Goal: Transaction & Acquisition: Subscribe to service/newsletter

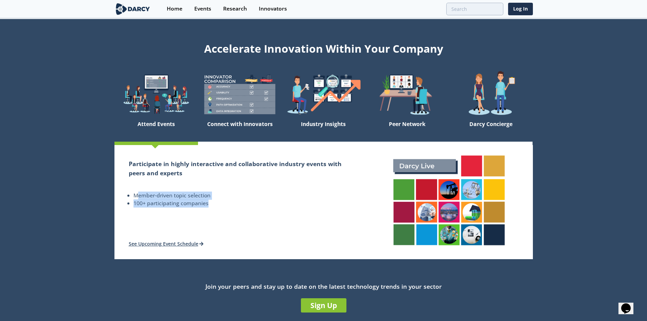
drag, startPoint x: 137, startPoint y: 194, endPoint x: 222, endPoint y: 218, distance: 88.9
click at [222, 218] on div "Participate in highly interactive and collaborative industry events with peers …" at bounding box center [239, 202] width 251 height 114
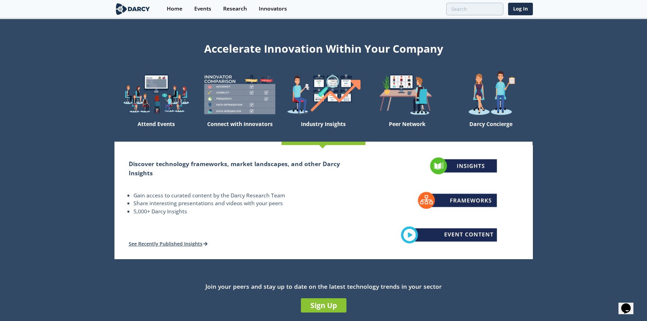
click at [295, 107] on img at bounding box center [324, 94] width 84 height 47
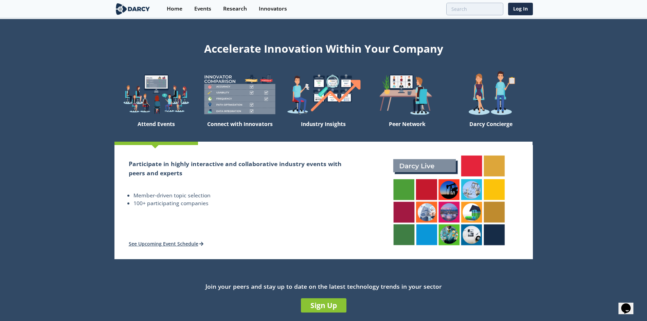
click at [140, 9] on img at bounding box center [132, 9] width 37 height 12
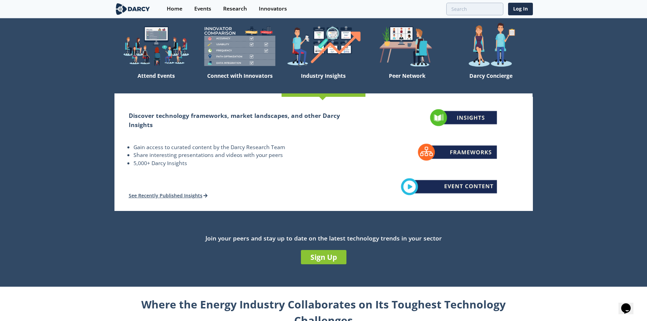
scroll to position [68, 0]
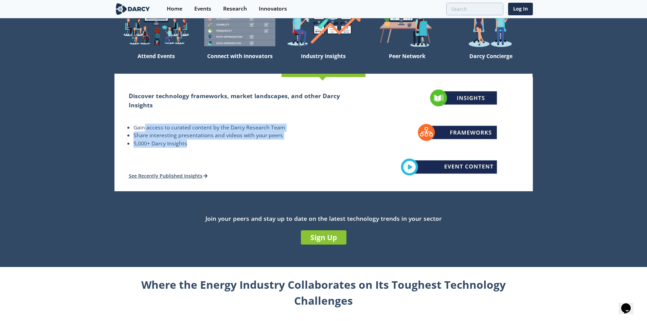
drag, startPoint x: 143, startPoint y: 125, endPoint x: 259, endPoint y: 144, distance: 117.3
click at [259, 144] on ul "Gain access to curated content by the [PERSON_NAME] Research Team Share interes…" at bounding box center [240, 128] width 223 height 38
click at [259, 144] on li "5,000+ Darcy Insights" at bounding box center [243, 144] width 218 height 8
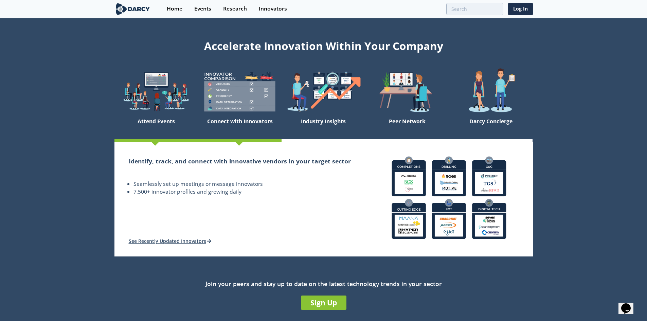
scroll to position [0, 0]
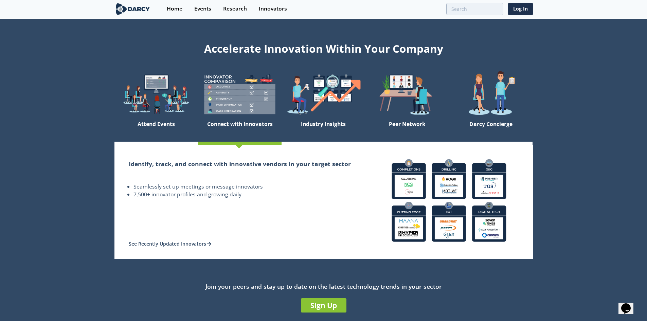
click at [230, 122] on div "Connect with Innovators" at bounding box center [240, 130] width 84 height 24
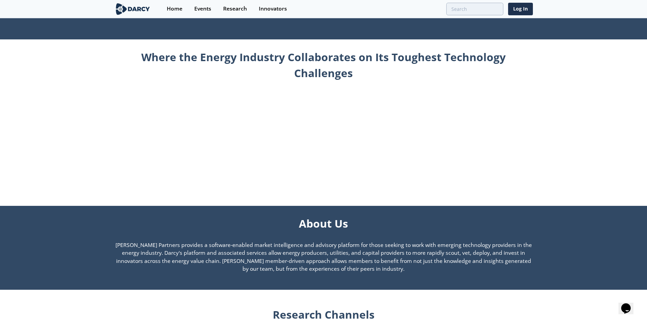
scroll to position [374, 0]
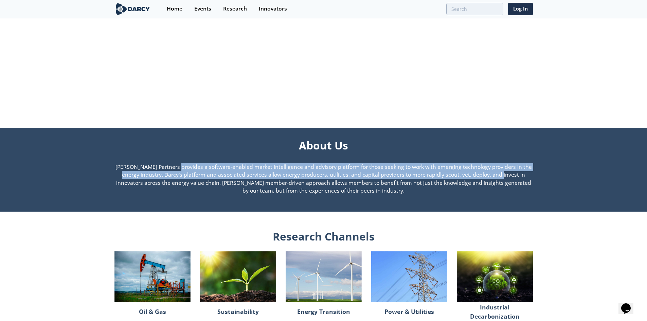
drag, startPoint x: 132, startPoint y: 166, endPoint x: 450, endPoint y: 173, distance: 317.7
click at [450, 173] on p "[PERSON_NAME] Partners provides a software-enabled market intelligence and advi…" at bounding box center [323, 179] width 419 height 32
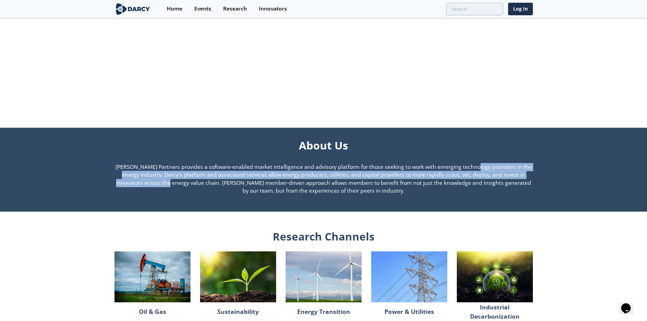
drag, startPoint x: 427, startPoint y: 169, endPoint x: 561, endPoint y: 173, distance: 133.9
click at [561, 173] on section "About Us [PERSON_NAME] Partners provides a software-enabled market intelligence…" at bounding box center [323, 170] width 647 height 84
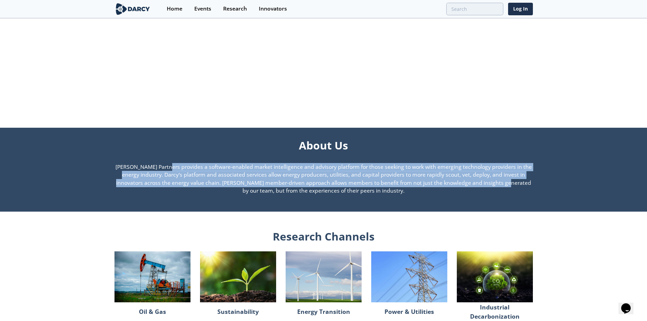
drag, startPoint x: 118, startPoint y: 164, endPoint x: 443, endPoint y: 186, distance: 325.6
click at [443, 186] on p "[PERSON_NAME] Partners provides a software-enabled market intelligence and advi…" at bounding box center [323, 179] width 419 height 32
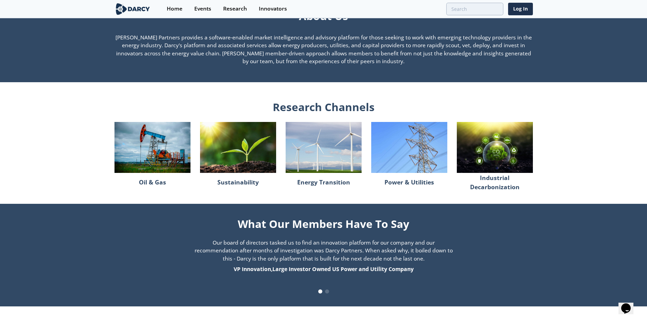
scroll to position [510, 0]
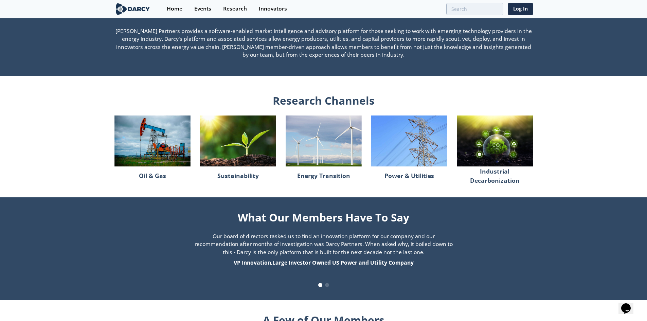
click at [246, 164] on img at bounding box center [238, 141] width 76 height 51
click at [149, 165] on img at bounding box center [152, 141] width 76 height 51
click at [156, 177] on p "Oil & Gas" at bounding box center [152, 176] width 27 height 14
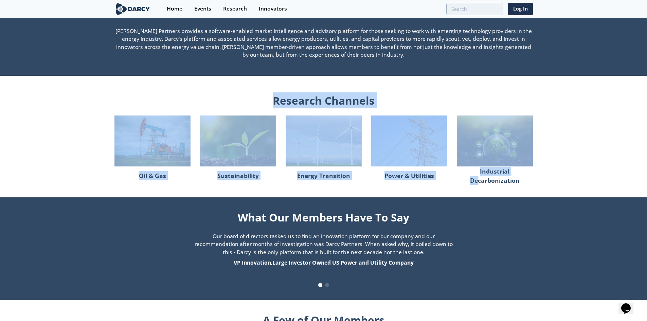
drag, startPoint x: 207, startPoint y: 109, endPoint x: 478, endPoint y: 196, distance: 284.9
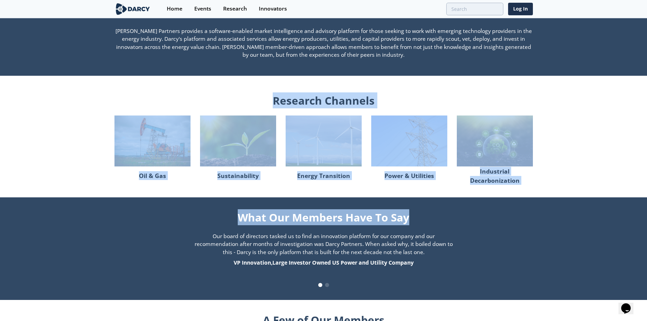
click at [466, 175] on p "Industrial Decarbonization" at bounding box center [495, 176] width 76 height 14
click at [361, 181] on div "Energy Transition" at bounding box center [324, 176] width 76 height 14
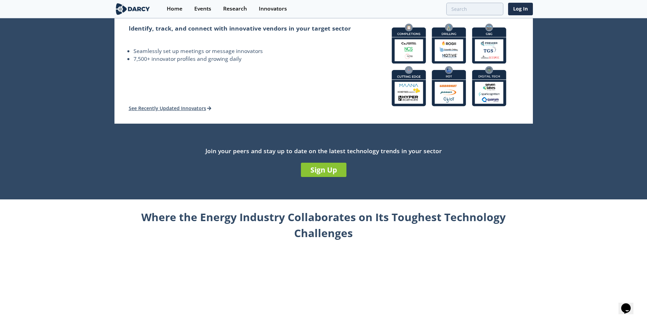
scroll to position [0, 0]
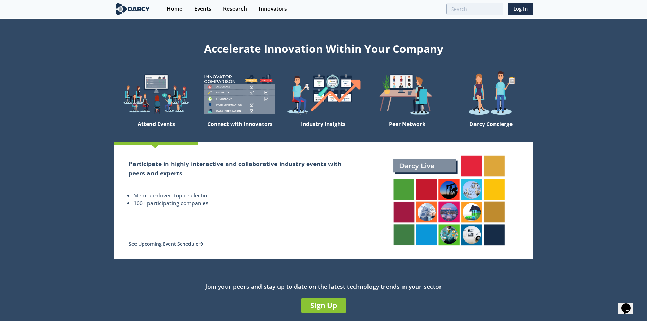
click at [157, 119] on div "Attend Events" at bounding box center [156, 130] width 84 height 24
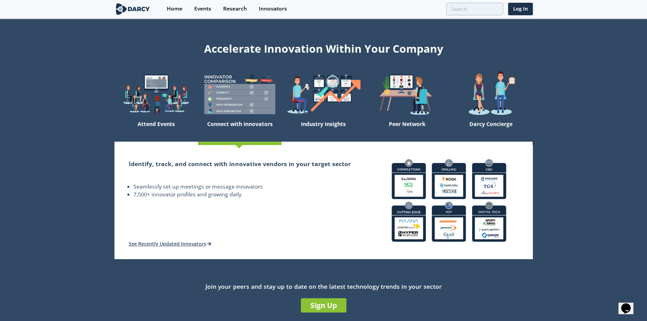
click at [216, 107] on img at bounding box center [240, 94] width 84 height 47
click at [217, 107] on img at bounding box center [240, 94] width 84 height 47
click at [218, 107] on img at bounding box center [240, 94] width 84 height 47
click at [167, 6] on div "Home" at bounding box center [175, 8] width 16 height 5
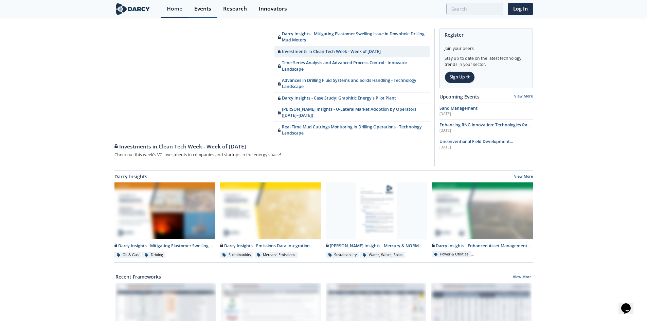
click at [204, 11] on div "Events" at bounding box center [202, 8] width 17 height 5
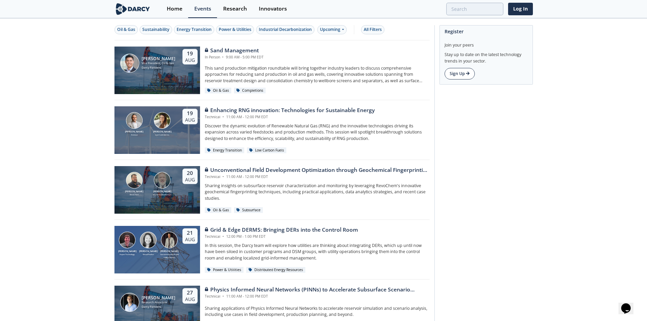
click at [457, 73] on link "Sign Up" at bounding box center [460, 74] width 30 height 12
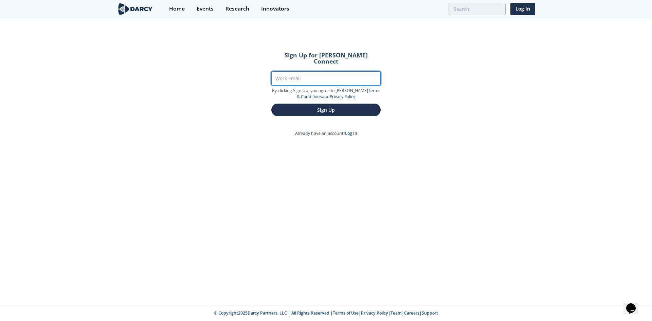
click at [344, 75] on input "Work Email" at bounding box center [325, 78] width 109 height 14
type input "[EMAIL_ADDRESS][PERSON_NAME][DOMAIN_NAME]"
click at [271, 104] on button "Sign Up" at bounding box center [325, 110] width 109 height 13
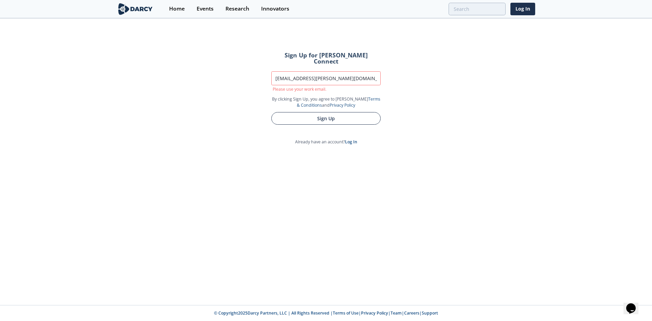
click at [331, 114] on button "Sign Up" at bounding box center [325, 118] width 109 height 13
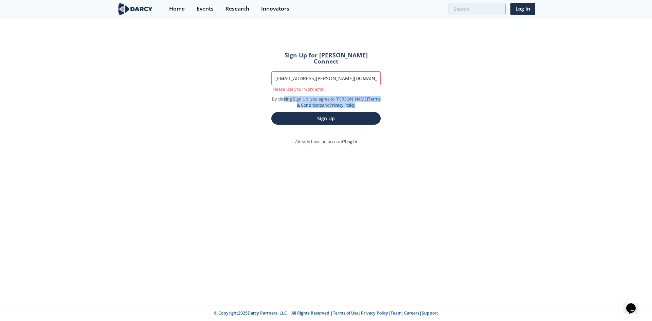
drag, startPoint x: 290, startPoint y: 92, endPoint x: 384, endPoint y: 101, distance: 94.1
click at [384, 101] on form "Sign Up for [PERSON_NAME] Connect Work Email [EMAIL_ADDRESS][PERSON_NAME][DOMAI…" at bounding box center [326, 88] width 128 height 91
click at [385, 101] on form "Sign Up for [PERSON_NAME] Connect Work Email [EMAIL_ADDRESS][PERSON_NAME][DOMAI…" at bounding box center [326, 88] width 128 height 91
click at [343, 49] on form "Sign Up for [PERSON_NAME] Connect Work Email [EMAIL_ADDRESS][PERSON_NAME][DOMAI…" at bounding box center [326, 88] width 128 height 91
click at [181, 12] on div "Home" at bounding box center [177, 8] width 16 height 5
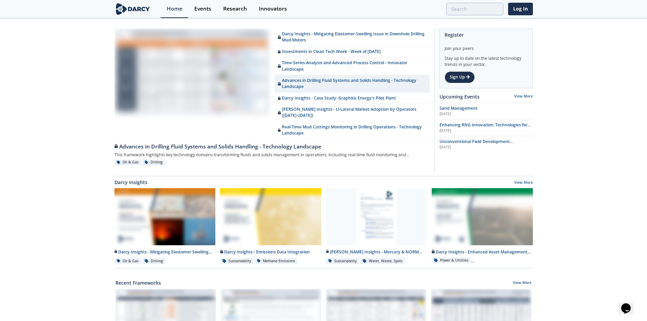
click at [545, 73] on div "[PERSON_NAME] Insights - Mitigating Elastomer Swelling Issue in Downhole Drilli…" at bounding box center [323, 313] width 647 height 588
drag, startPoint x: 273, startPoint y: 10, endPoint x: 247, endPoint y: 12, distance: 25.9
click at [272, 10] on div "Innovators" at bounding box center [273, 8] width 28 height 5
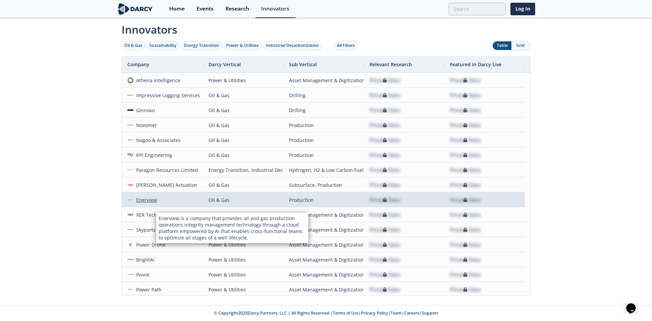
click at [154, 199] on div "Enerview" at bounding box center [146, 200] width 24 height 15
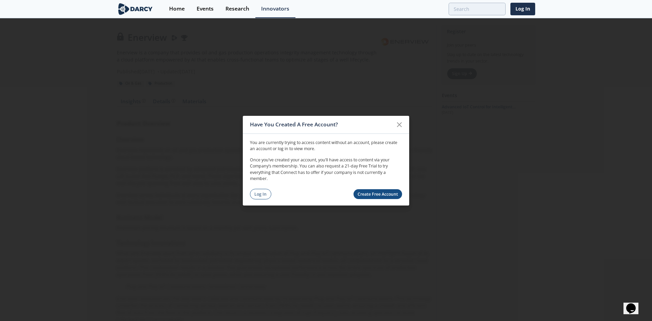
click at [362, 193] on link "Create Free Account" at bounding box center [378, 194] width 49 height 10
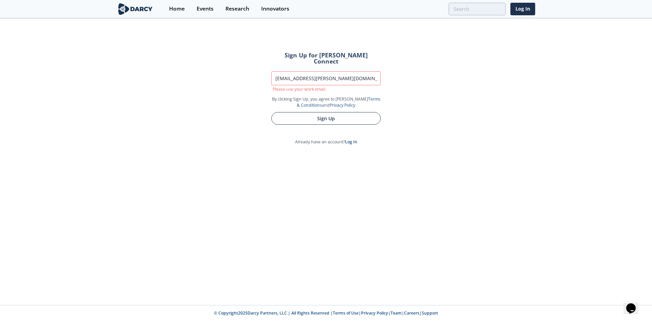
click at [324, 112] on button "Sign Up" at bounding box center [325, 118] width 109 height 13
